Goal: Transaction & Acquisition: Purchase product/service

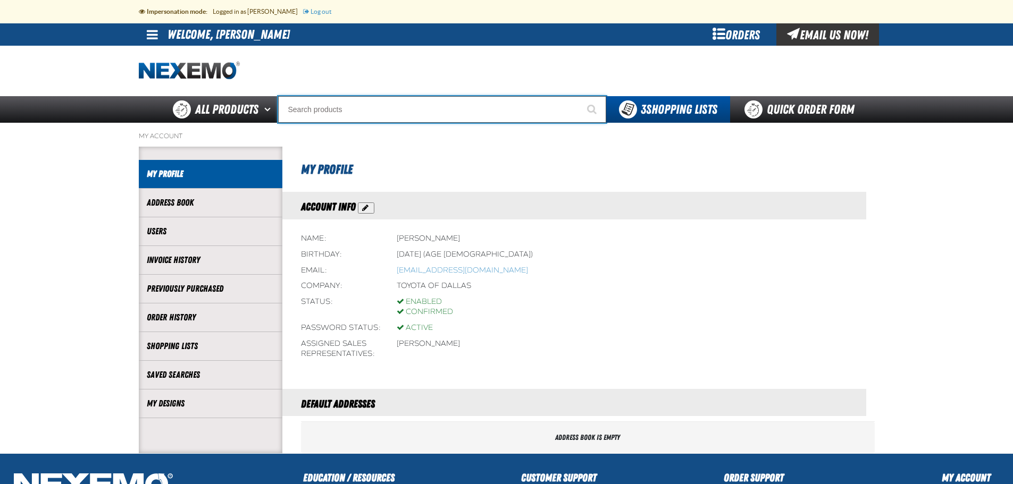
click at [321, 112] on input "Search" at bounding box center [442, 109] width 328 height 27
type input "e"
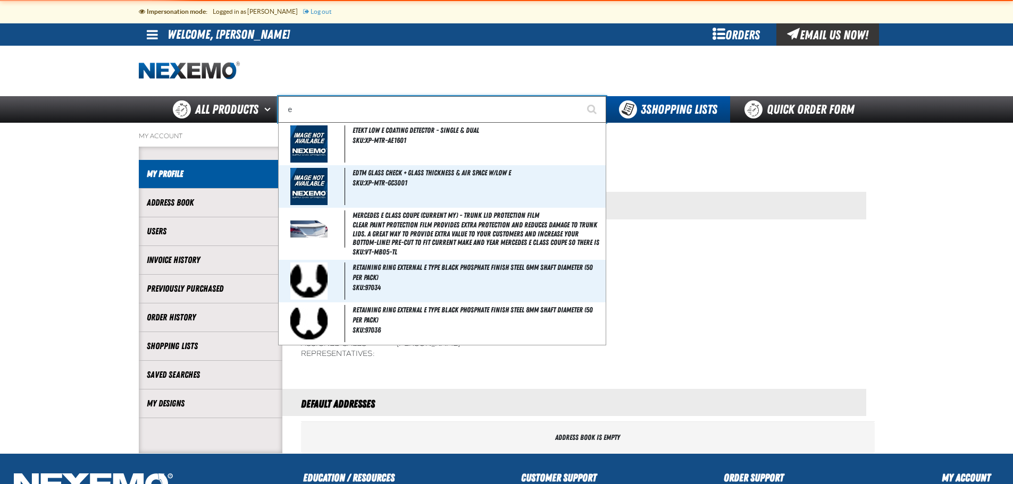
type input "eTEKT Low E Coating Detector - Single & Dual"
type input "ez"
type input "ez Wing Peach"
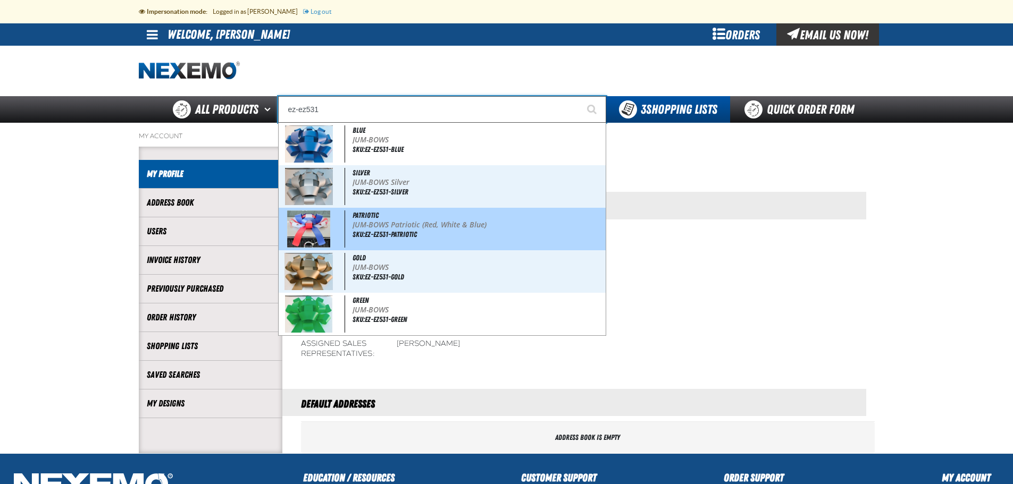
type input "PATRIOTIC"
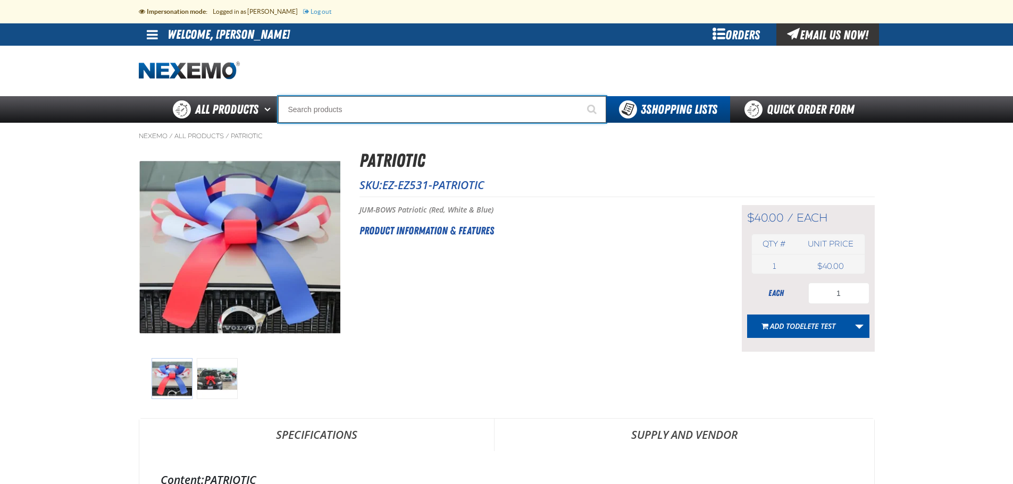
click at [350, 111] on input "Search" at bounding box center [442, 109] width 328 height 27
type input "e"
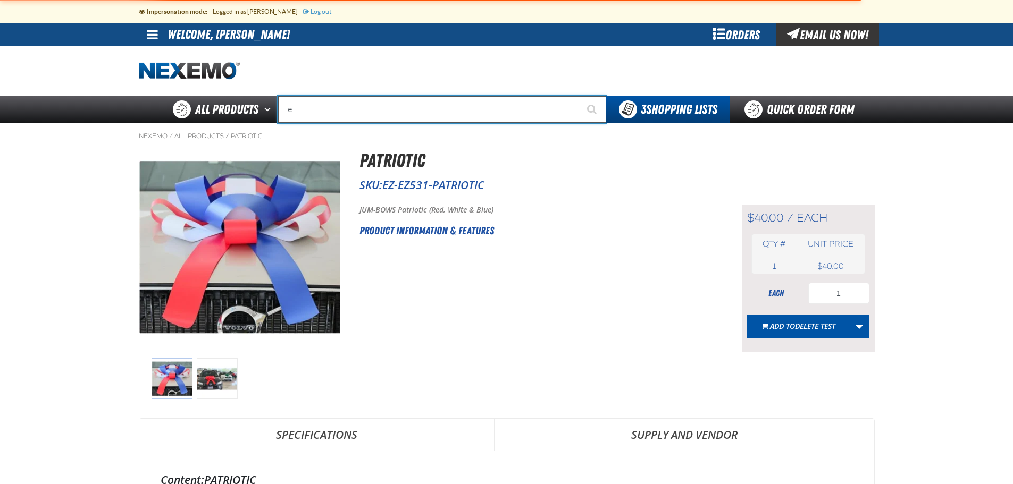
type input "eTEKT Low E Coating Detector - Single & Dual"
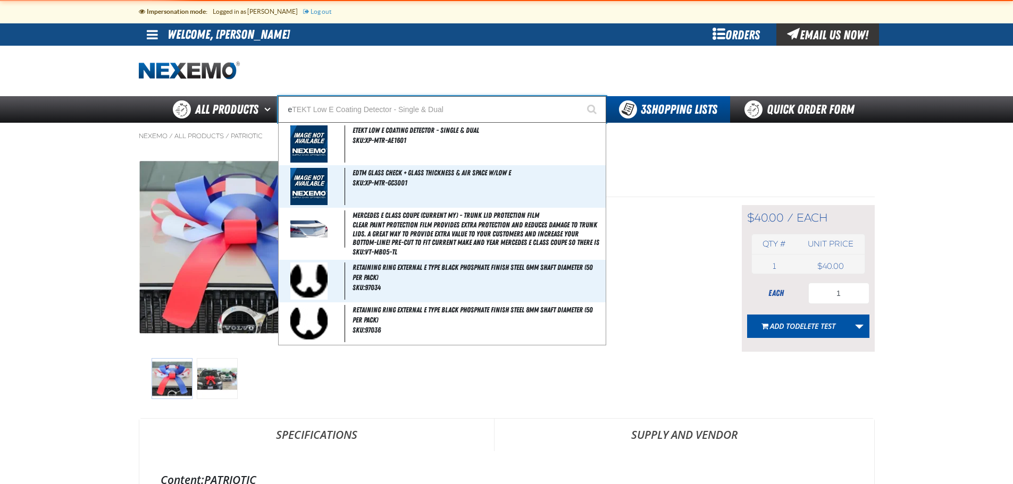
type input "ez"
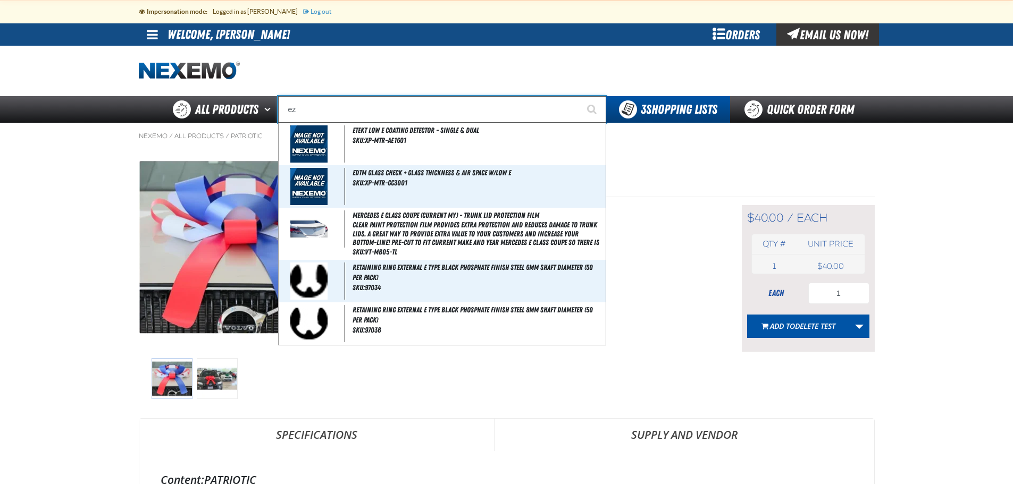
type input "ez Wing Peach"
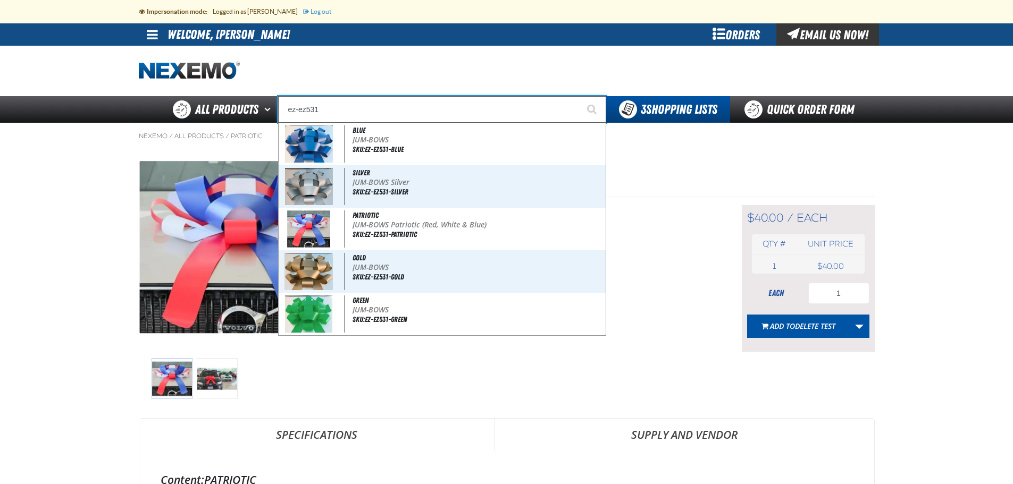
type input "ez-ez531"
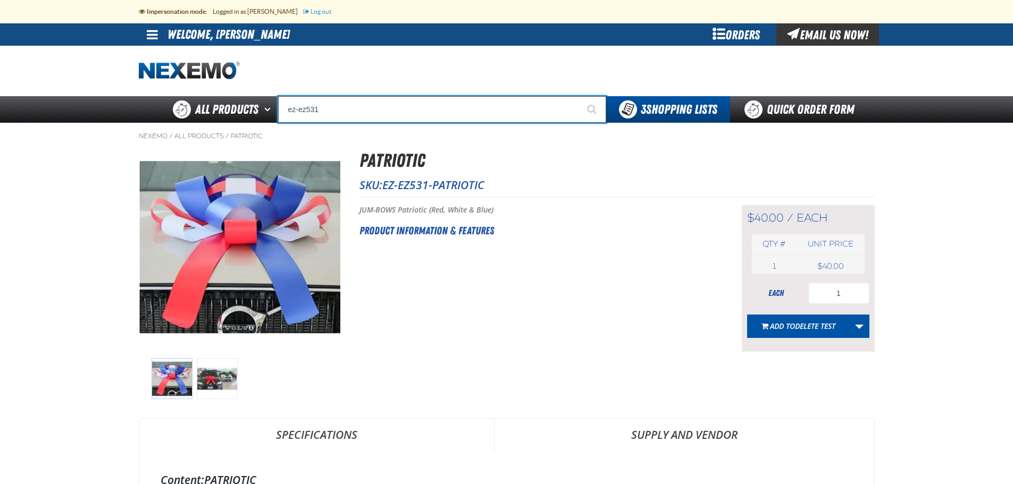
click at [343, 111] on input "ez-ez531" at bounding box center [442, 109] width 328 height 27
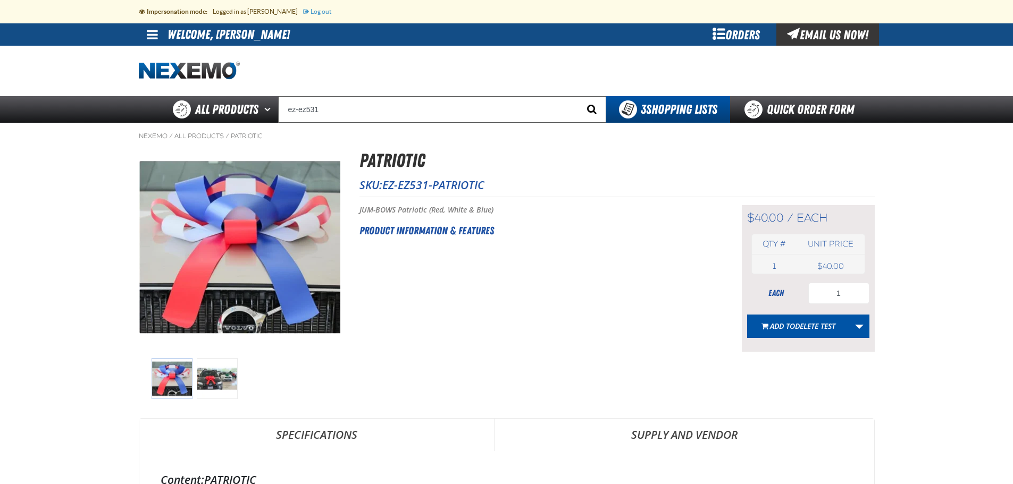
click at [591, 108] on span "Start Searching" at bounding box center [592, 109] width 10 height 10
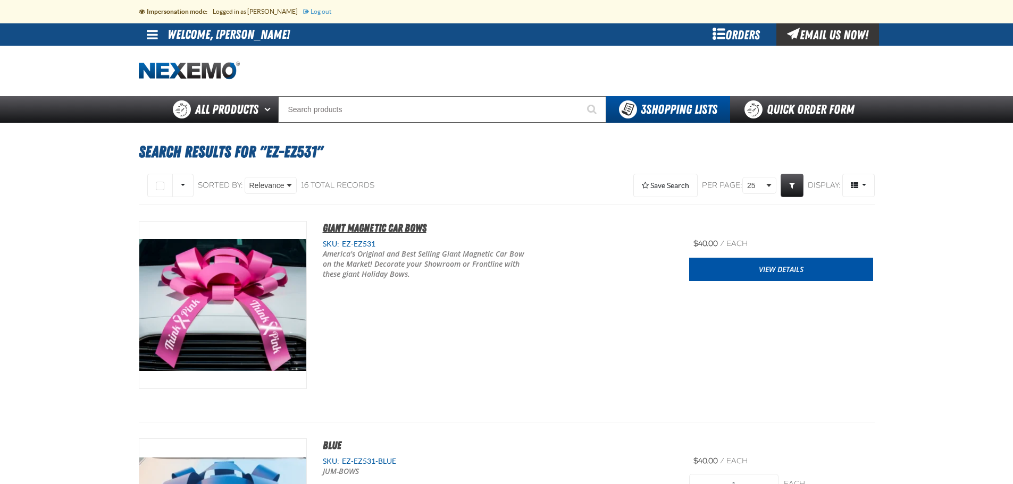
click at [402, 228] on span "Giant Magnetic Car Bows" at bounding box center [375, 228] width 104 height 13
